Goal: Task Accomplishment & Management: Manage account settings

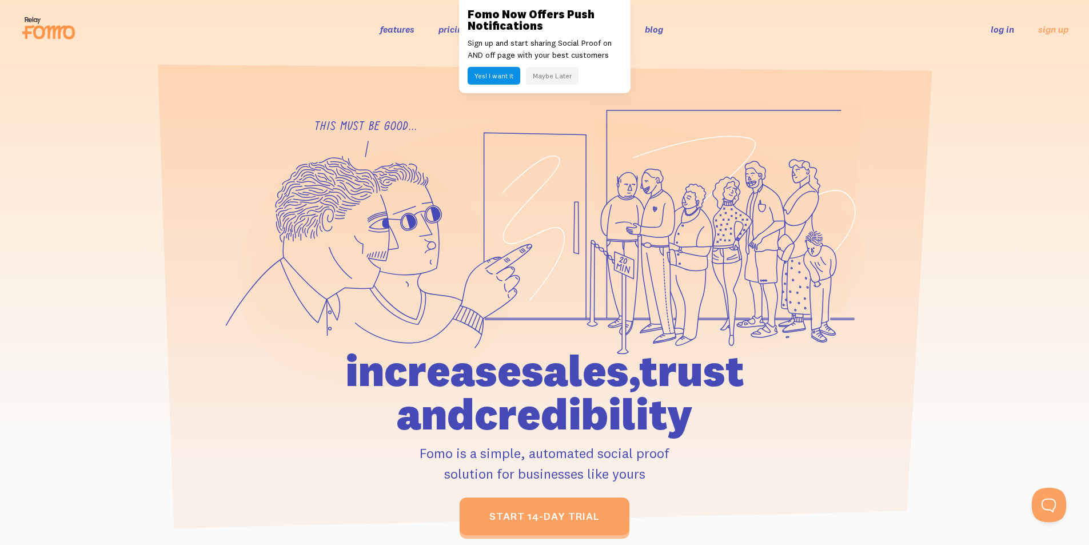
click at [1006, 38] on div "features pricing 106+ integrations reviews blog log in sign up log in sign up" at bounding box center [545, 29] width 1048 height 31
click at [1006, 35] on link "log in" at bounding box center [1002, 28] width 23 height 11
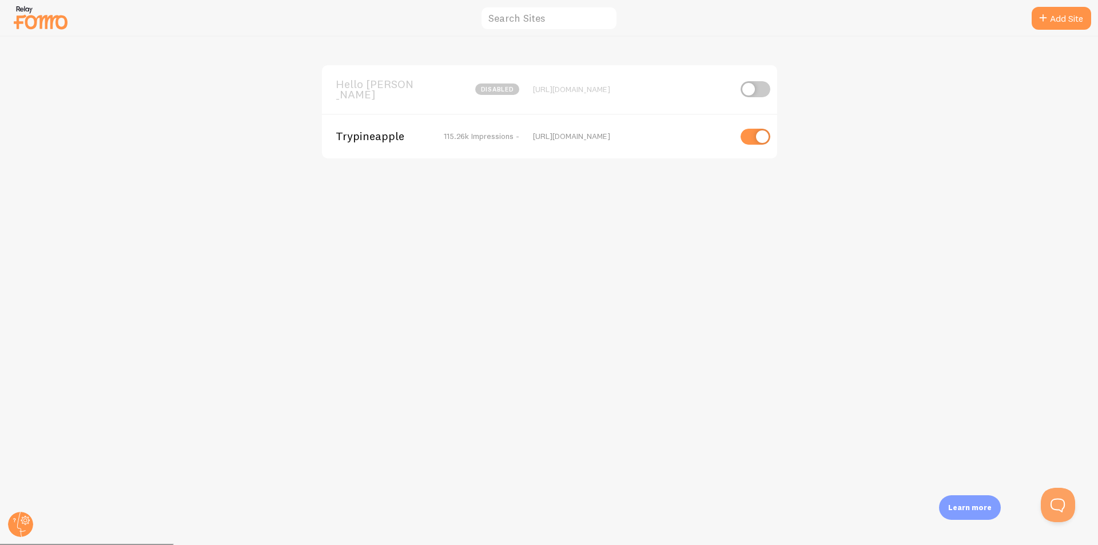
click at [388, 132] on span "Trypineapple" at bounding box center [382, 136] width 92 height 10
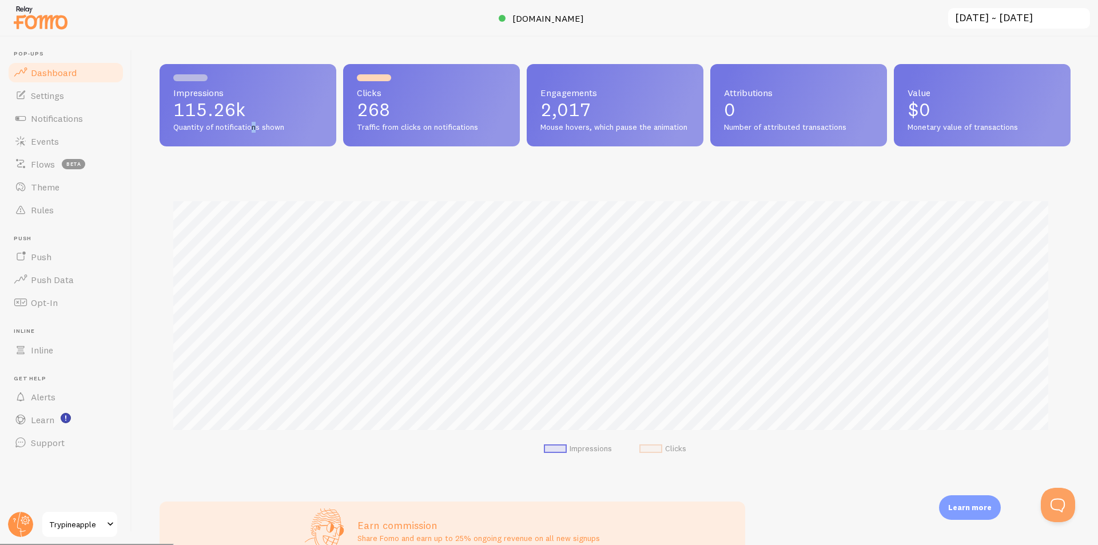
click at [254, 132] on span "Quantity of notifications shown" at bounding box center [247, 127] width 149 height 10
click at [326, 123] on div "Impressions 115.26k Quantity of notifications shown" at bounding box center [247, 105] width 177 height 82
click at [1011, 12] on input "2025-09-16 ~ 2025-10-16" at bounding box center [1019, 18] width 144 height 23
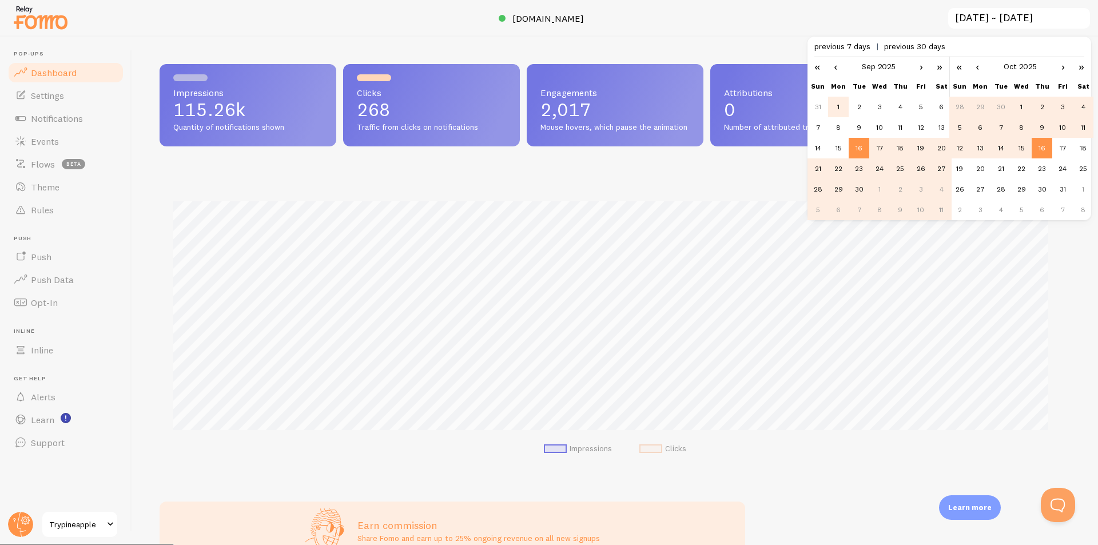
click at [832, 103] on td "1" at bounding box center [838, 107] width 21 height 21
click at [855, 189] on td "30" at bounding box center [858, 189] width 21 height 21
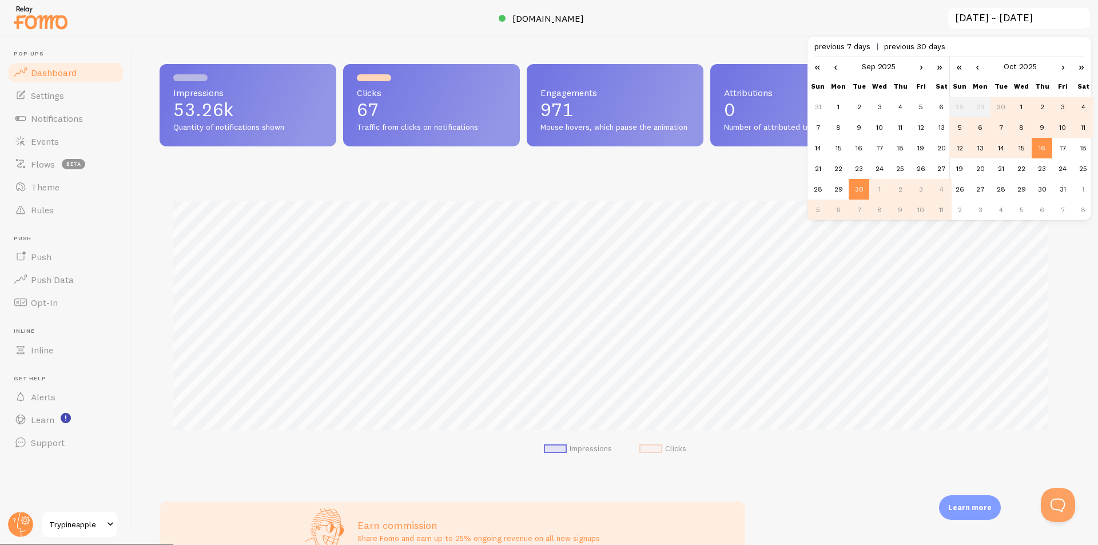
click at [999, 107] on td "30" at bounding box center [1000, 107] width 21 height 21
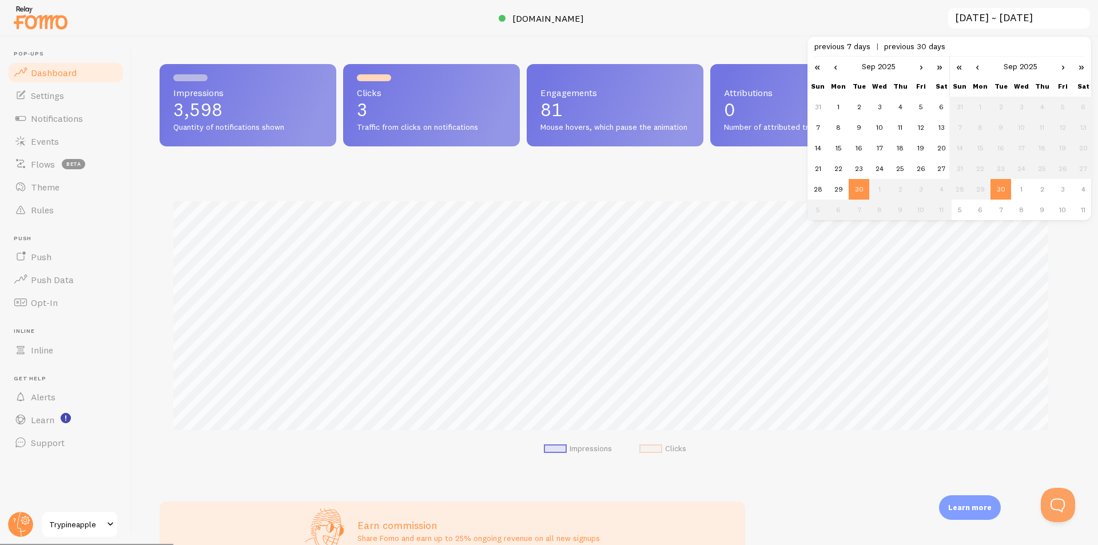
click at [854, 45] on span "previous 7 days" at bounding box center [849, 46] width 70 height 10
type input "2025-10-09 ~ 2025-10-16"
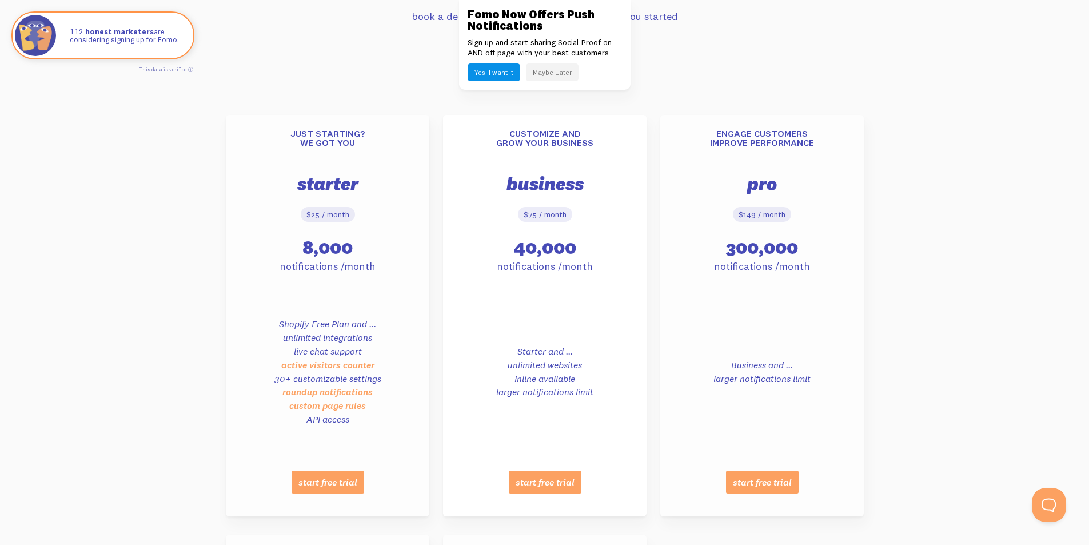
scroll to position [400, 0]
